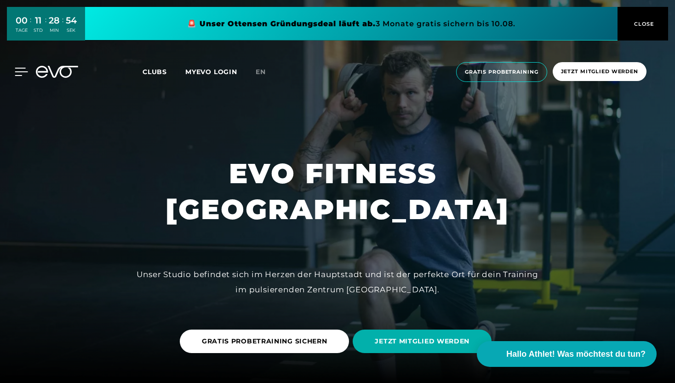
click at [11, 69] on div at bounding box center [14, 72] width 28 height 8
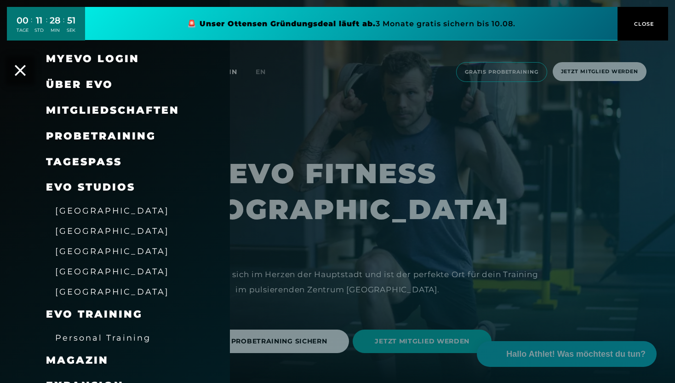
click at [78, 233] on span "[GEOGRAPHIC_DATA]" at bounding box center [112, 231] width 114 height 10
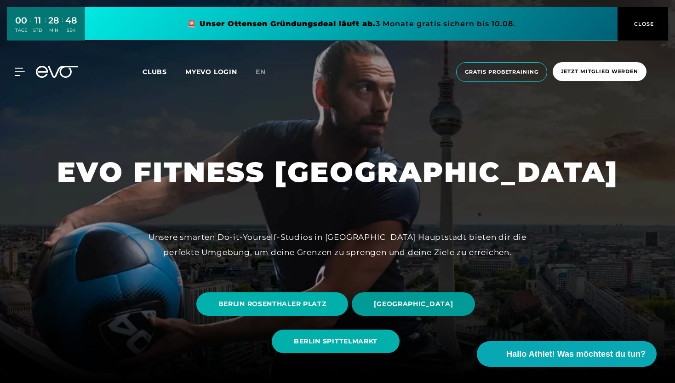
click at [386, 304] on span "[GEOGRAPHIC_DATA]" at bounding box center [413, 304] width 79 height 10
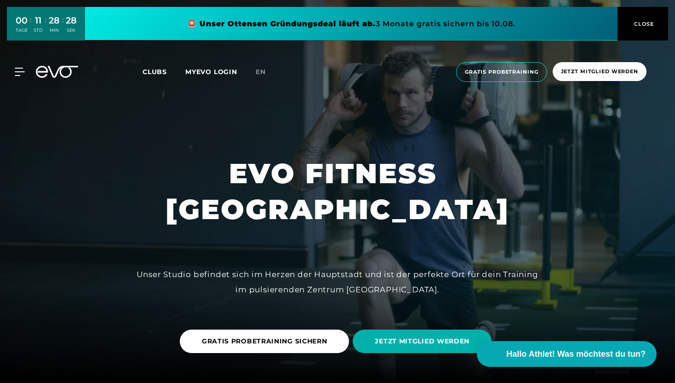
click at [640, 23] on span "CLOSE" at bounding box center [643, 24] width 23 height 8
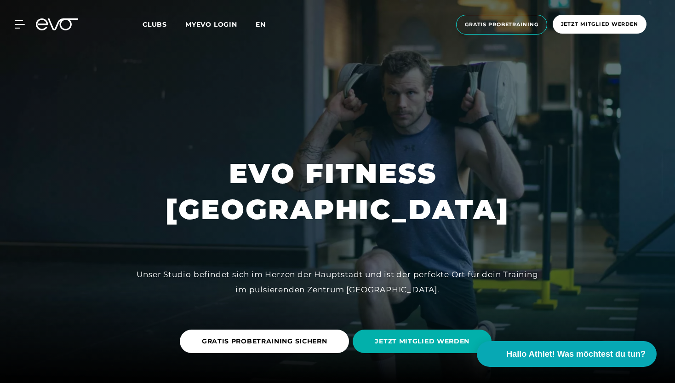
click at [264, 23] on span "en" at bounding box center [261, 24] width 10 height 8
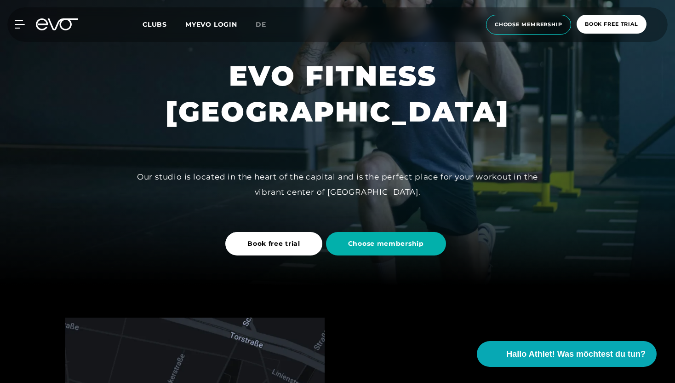
scroll to position [115, 0]
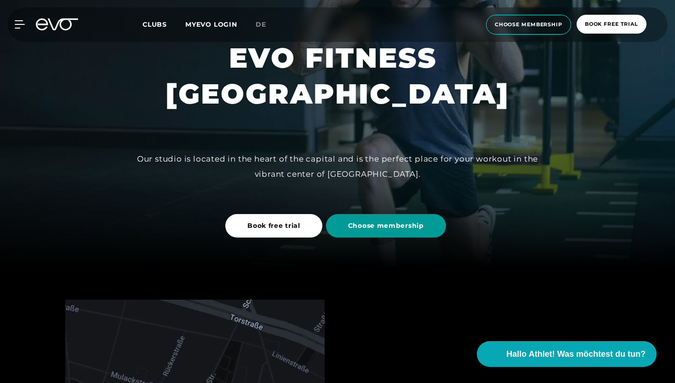
click at [369, 221] on span "Choose membership" at bounding box center [386, 226] width 76 height 10
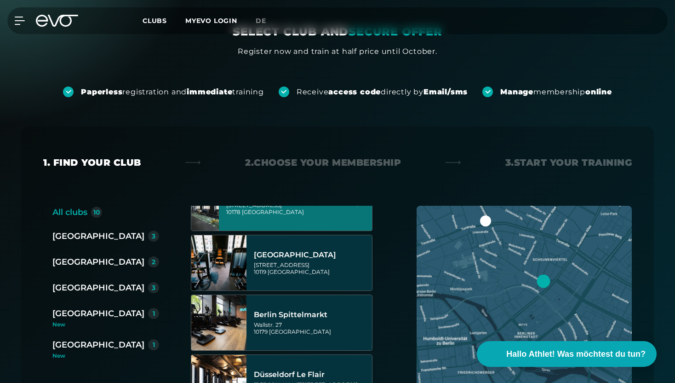
scroll to position [31, 0]
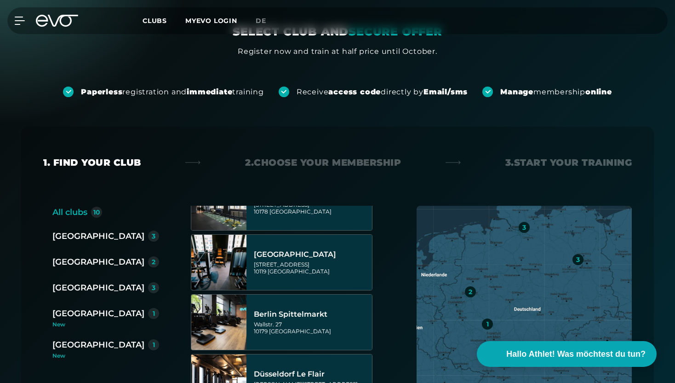
click at [578, 262] on div "3" at bounding box center [578, 259] width 4 height 6
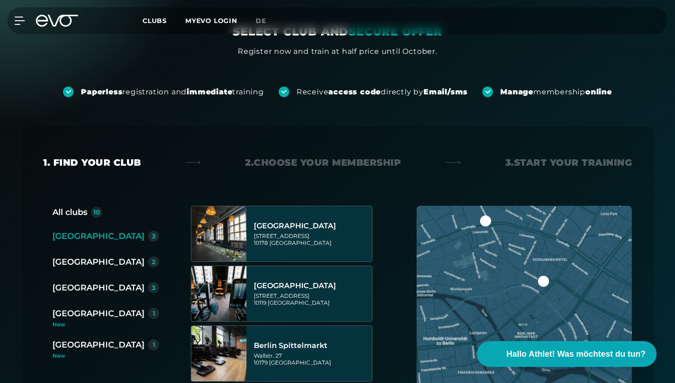
click at [488, 218] on div at bounding box center [485, 220] width 11 height 11
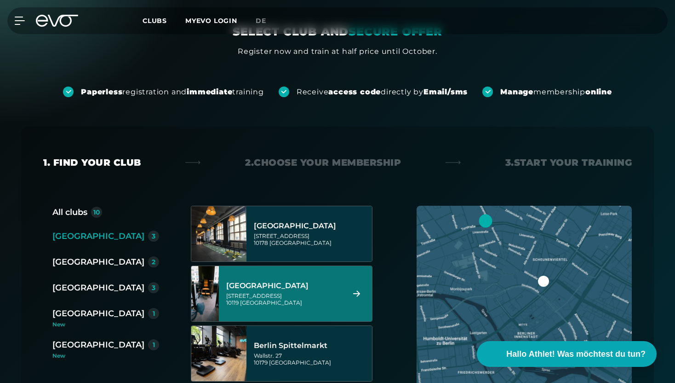
click at [543, 281] on div at bounding box center [543, 280] width 11 height 11
